Goal: Use online tool/utility: Utilize a website feature to perform a specific function

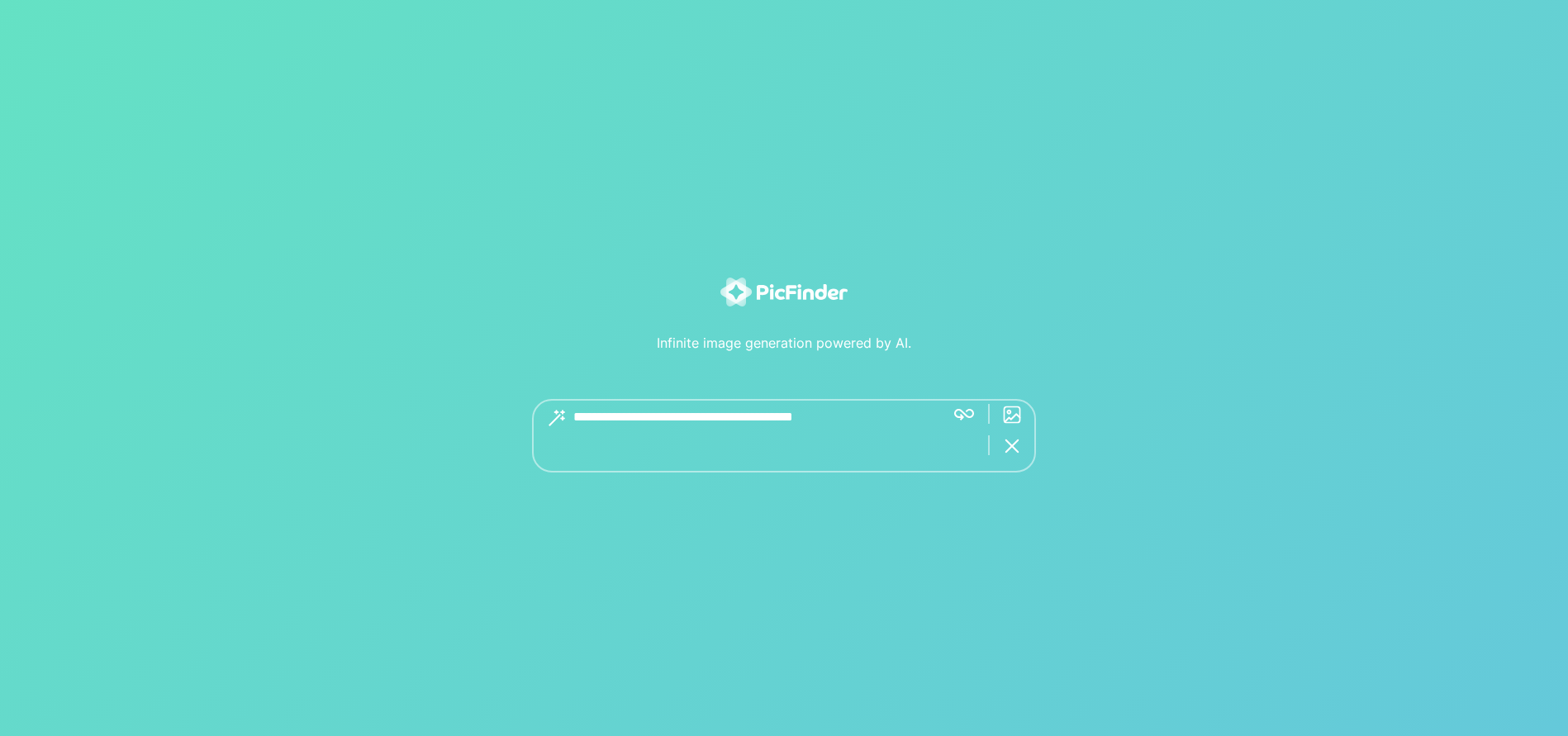
click at [679, 432] on textarea at bounding box center [752, 435] width 358 height 74
type textarea "**********"
